Goal: Information Seeking & Learning: Learn about a topic

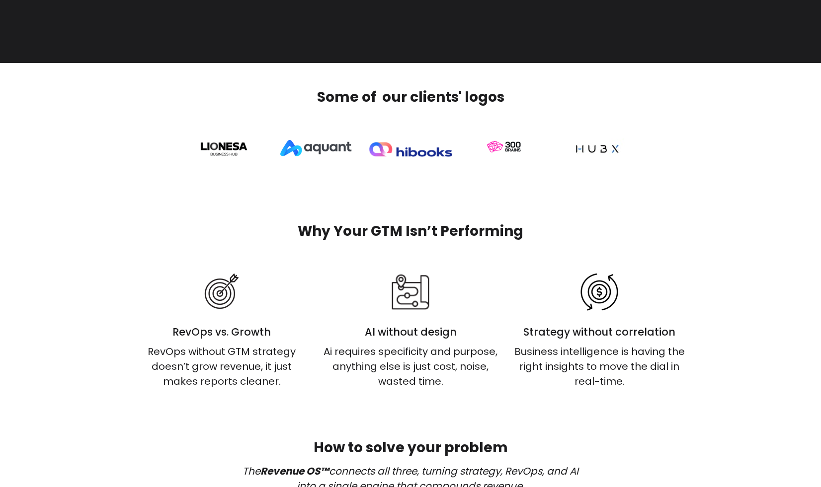
scroll to position [307, 0]
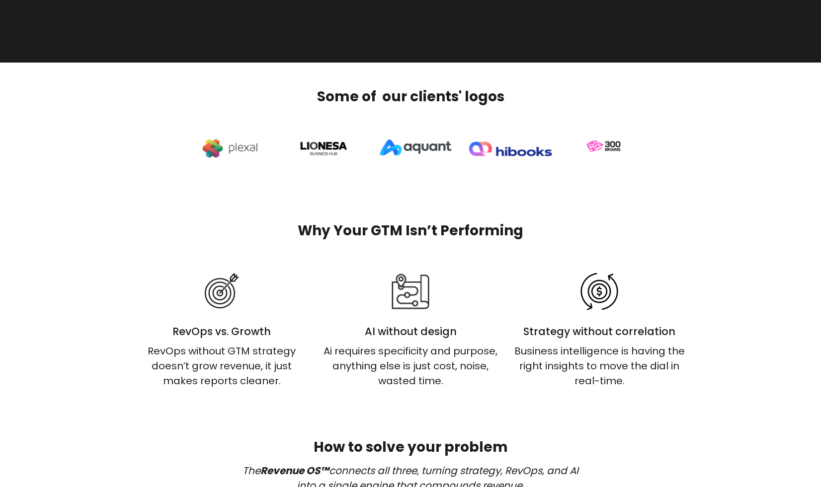
drag, startPoint x: 224, startPoint y: 149, endPoint x: 323, endPoint y: 169, distance: 101.4
click at [323, 157] on img at bounding box center [323, 148] width 47 height 17
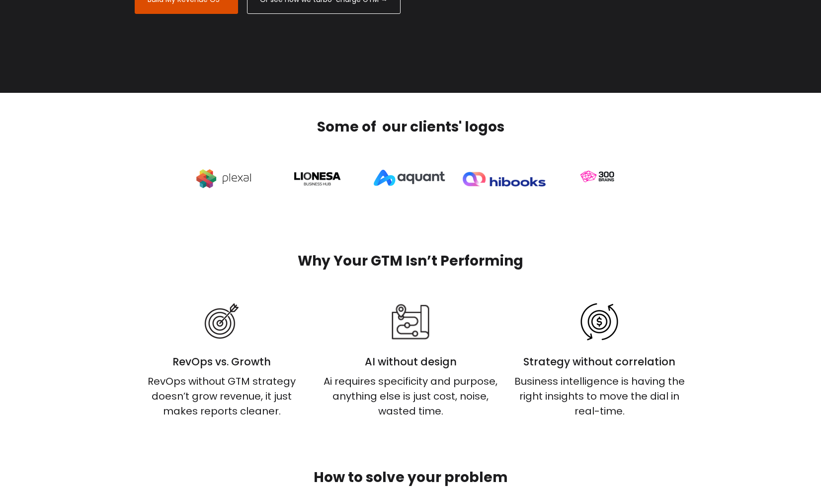
scroll to position [283, 0]
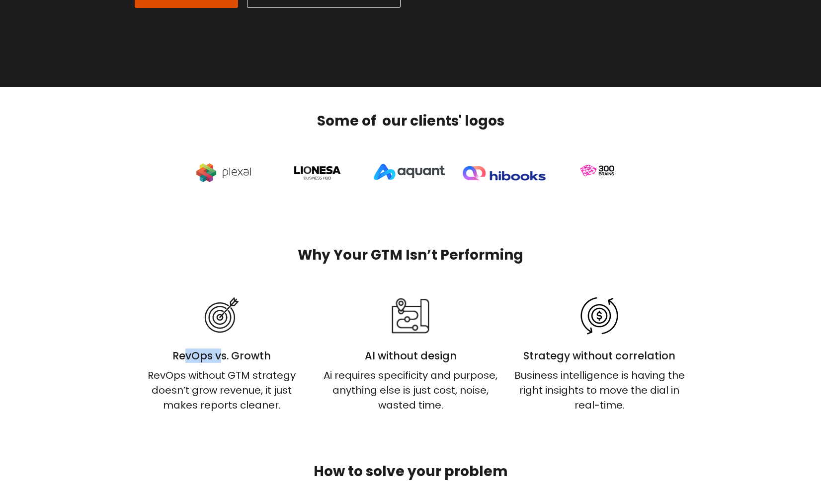
drag, startPoint x: 174, startPoint y: 355, endPoint x: 211, endPoint y: 359, distance: 36.9
click at [211, 359] on h4 "RevOps vs. Growth" at bounding box center [222, 356] width 174 height 14
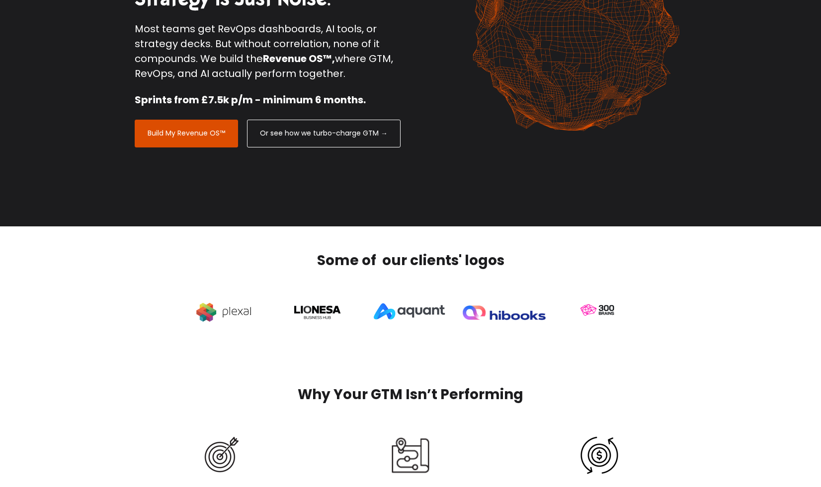
scroll to position [0, 0]
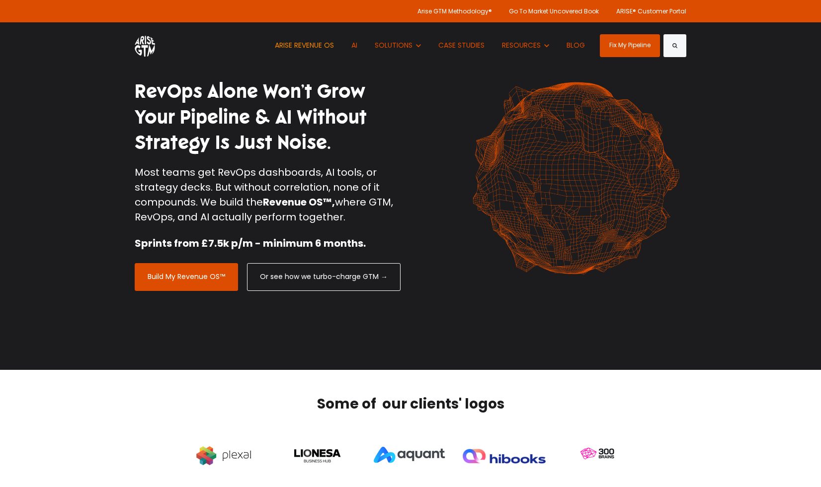
click at [306, 42] on link "ARISE REVENUE OS" at bounding box center [304, 45] width 74 height 46
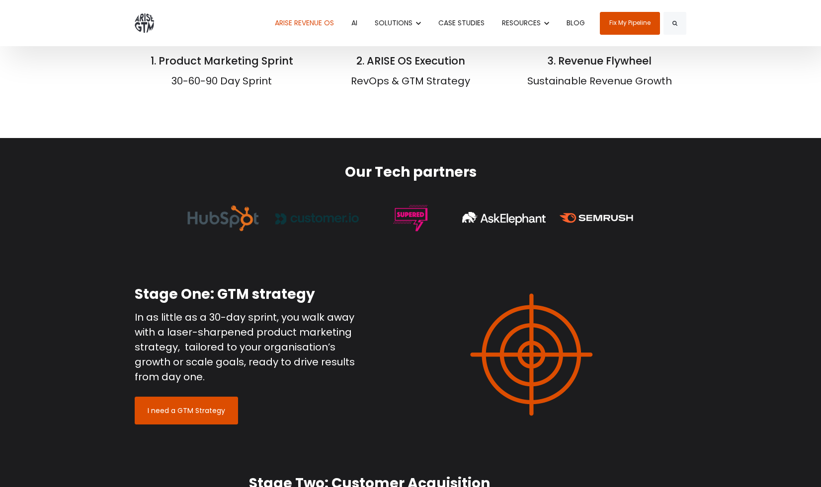
scroll to position [776, 0]
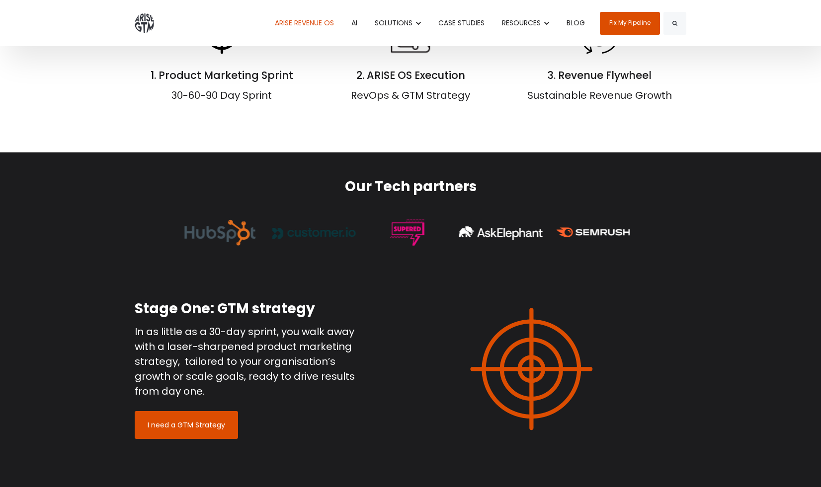
drag, startPoint x: 310, startPoint y: 238, endPoint x: 235, endPoint y: 233, distance: 75.7
click at [272, 233] on img at bounding box center [313, 233] width 83 height 11
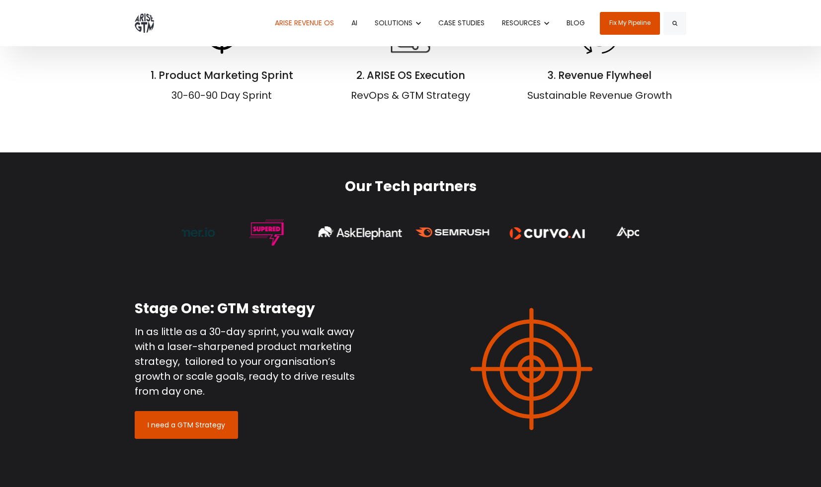
drag, startPoint x: 316, startPoint y: 233, endPoint x: 242, endPoint y: 229, distance: 74.1
click at [249, 229] on img at bounding box center [266, 232] width 35 height 35
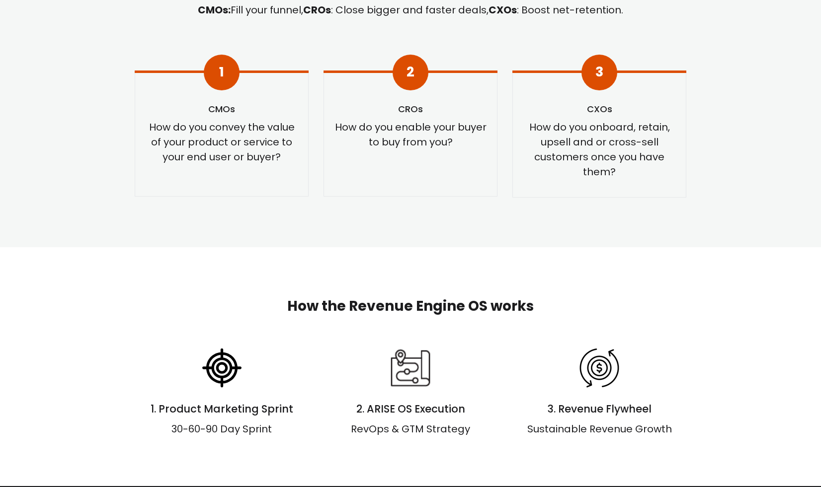
scroll to position [444, 0]
